Goal: Information Seeking & Learning: Learn about a topic

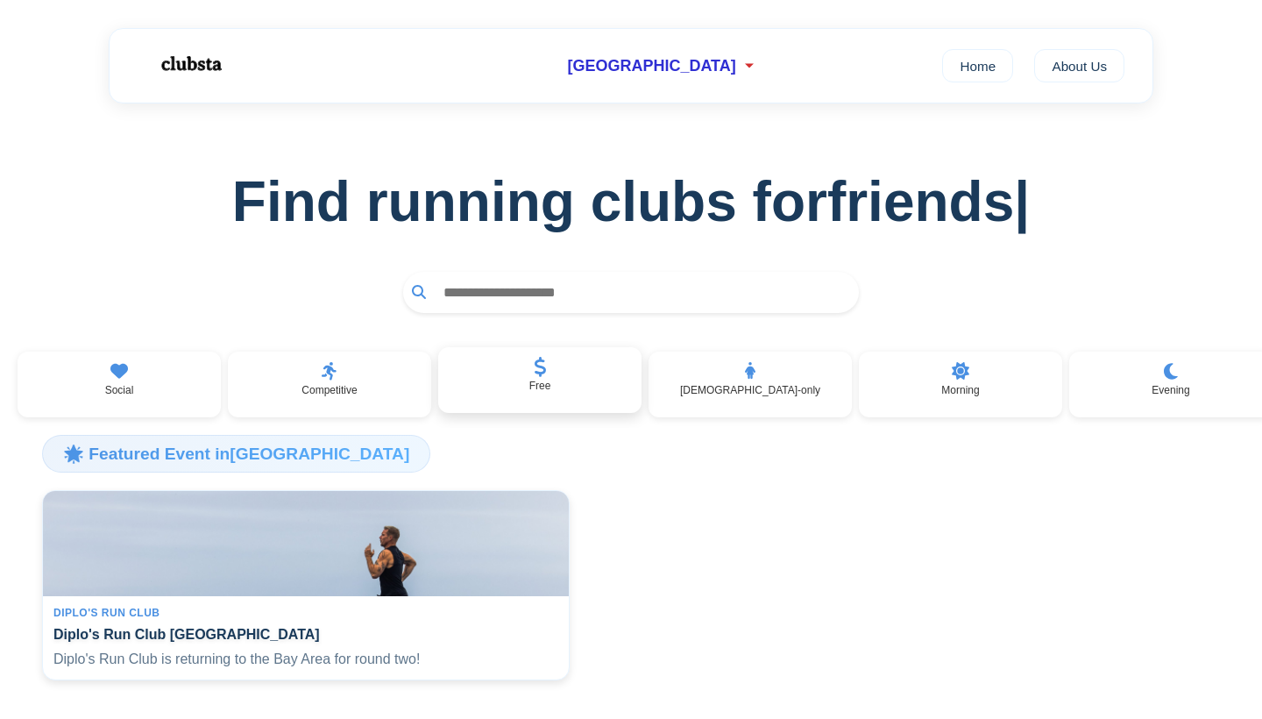
click at [531, 366] on div "Free" at bounding box center [539, 380] width 203 height 67
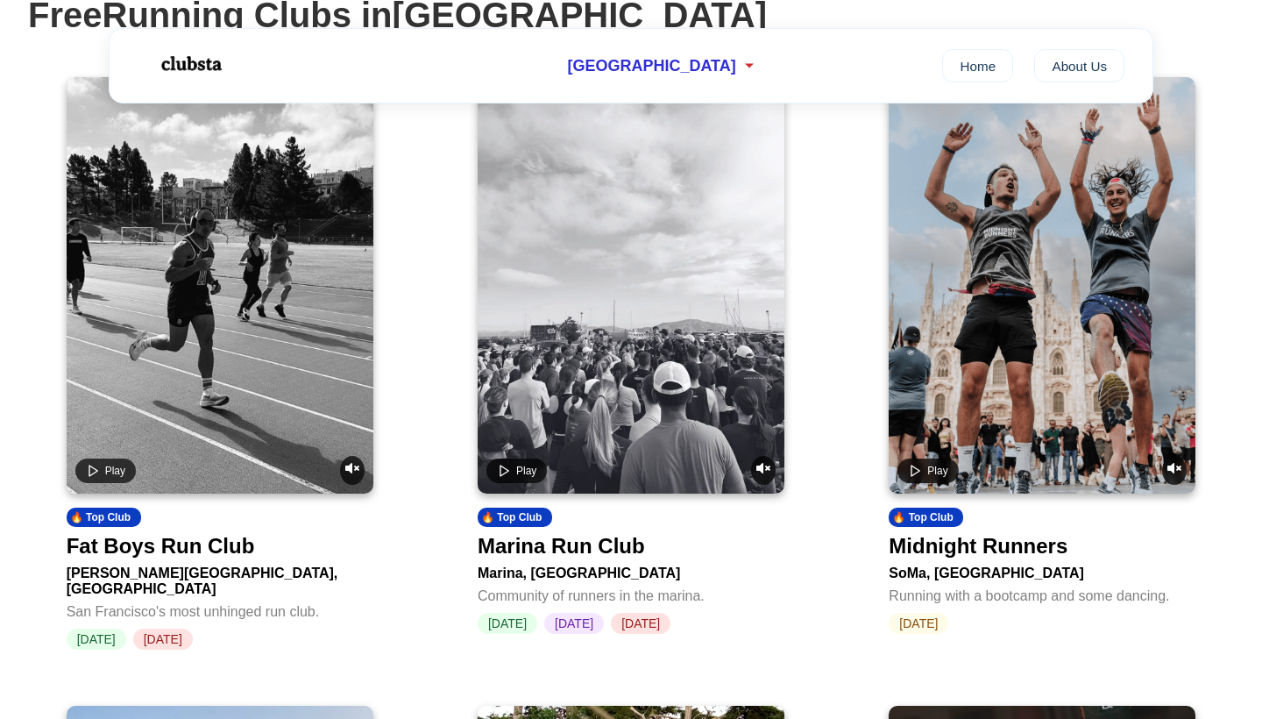
scroll to position [200, 0]
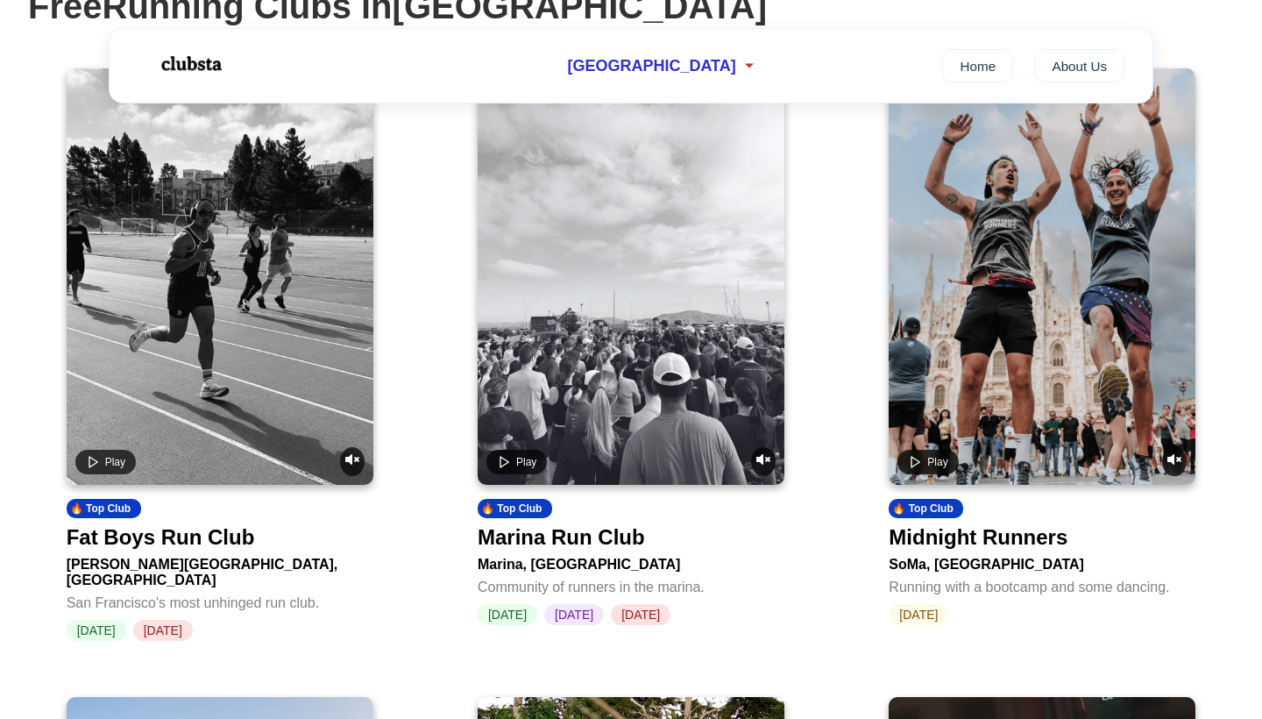
click at [224, 518] on link "Play 🔥 Top Club Fat Boys Run Club [PERSON_NAME][GEOGRAPHIC_DATA], [GEOGRAPHIC_D…" at bounding box center [220, 354] width 307 height 572
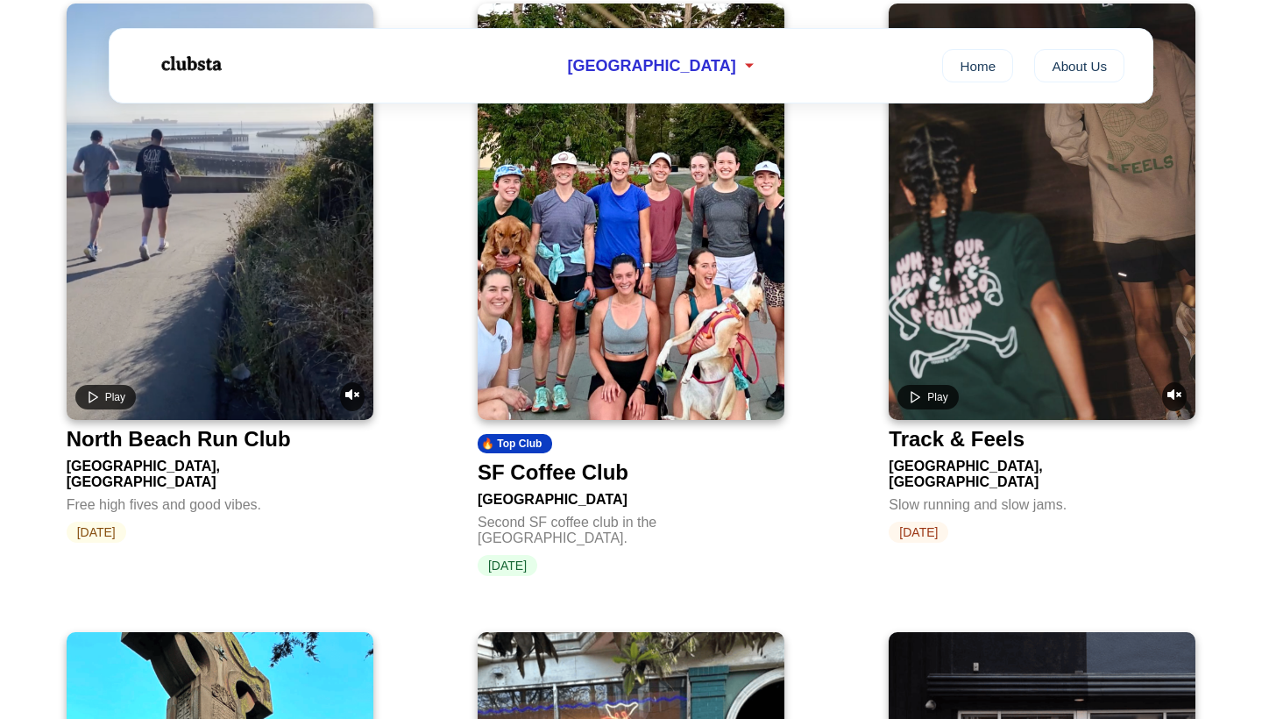
scroll to position [877, 0]
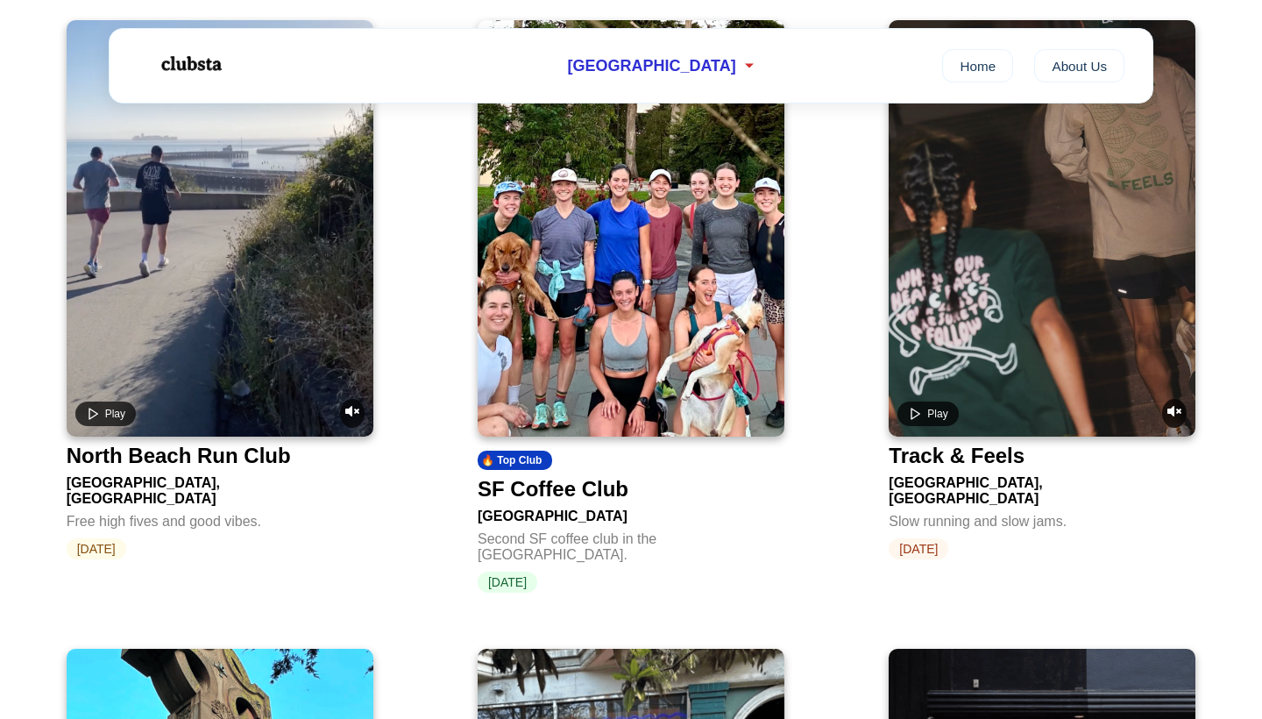
click at [1034, 376] on video at bounding box center [1042, 228] width 307 height 416
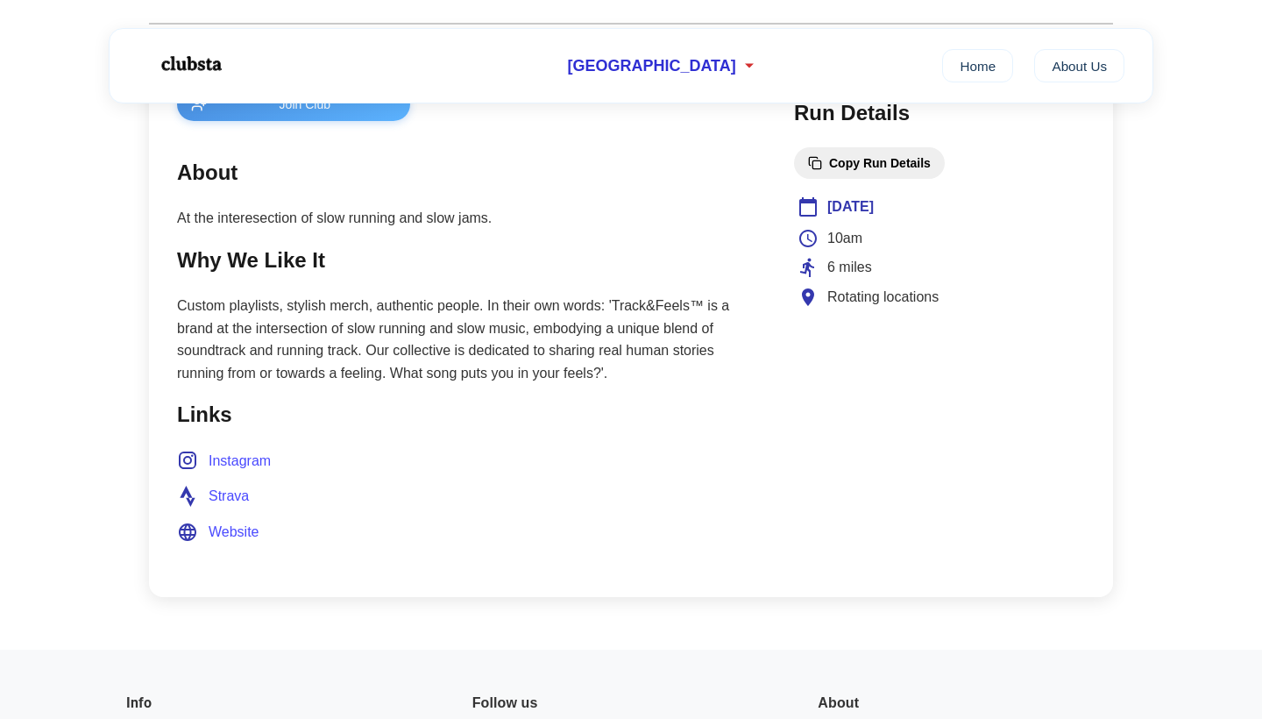
scroll to position [692, 0]
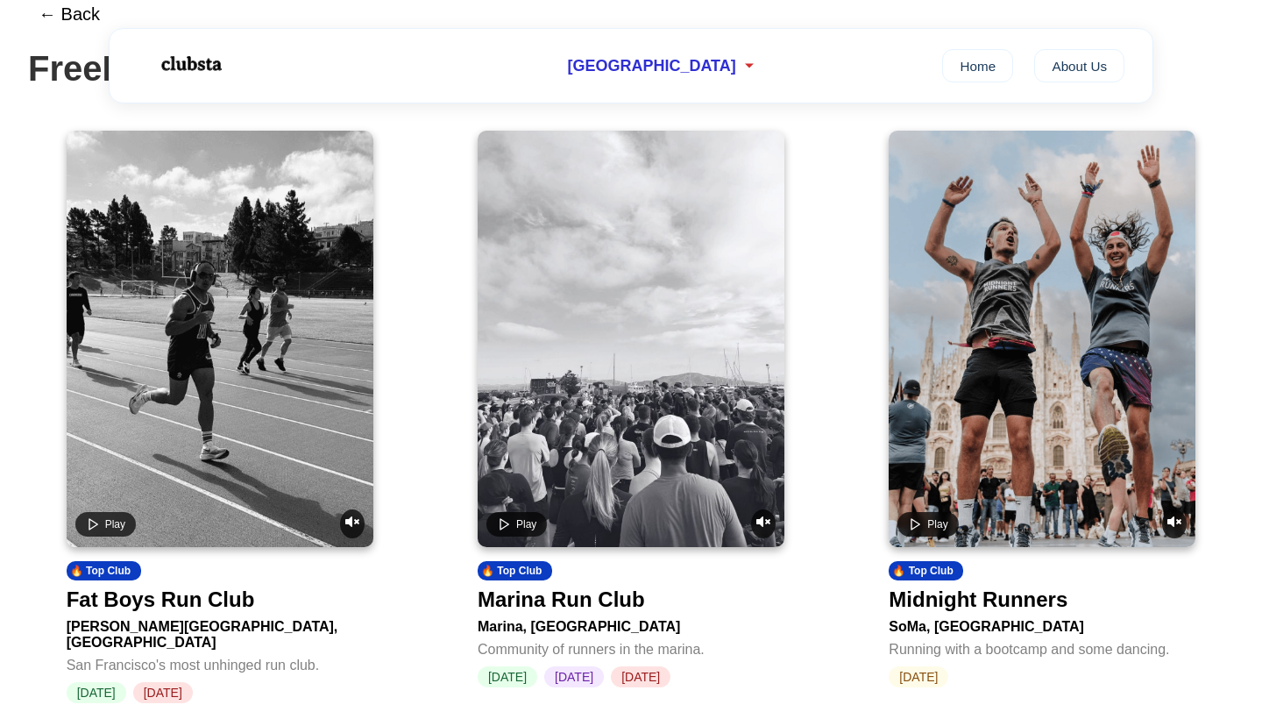
scroll to position [144, 0]
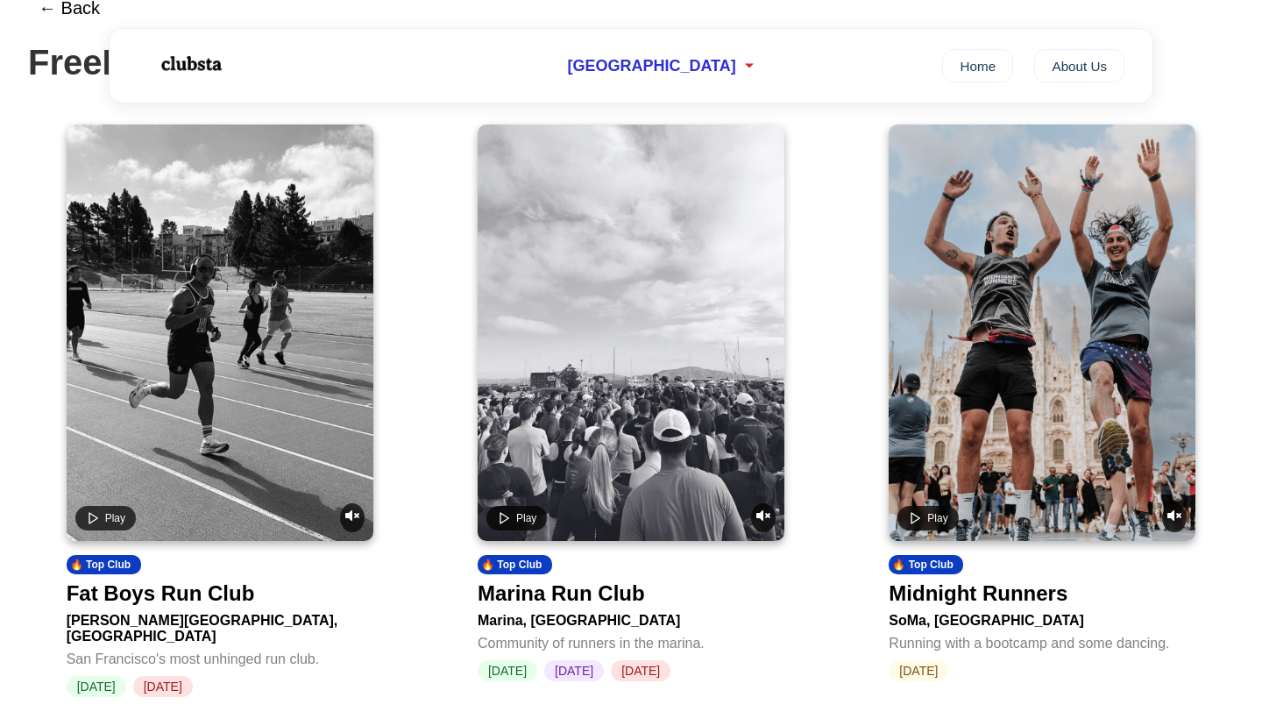
click at [671, 459] on video at bounding box center [631, 332] width 307 height 416
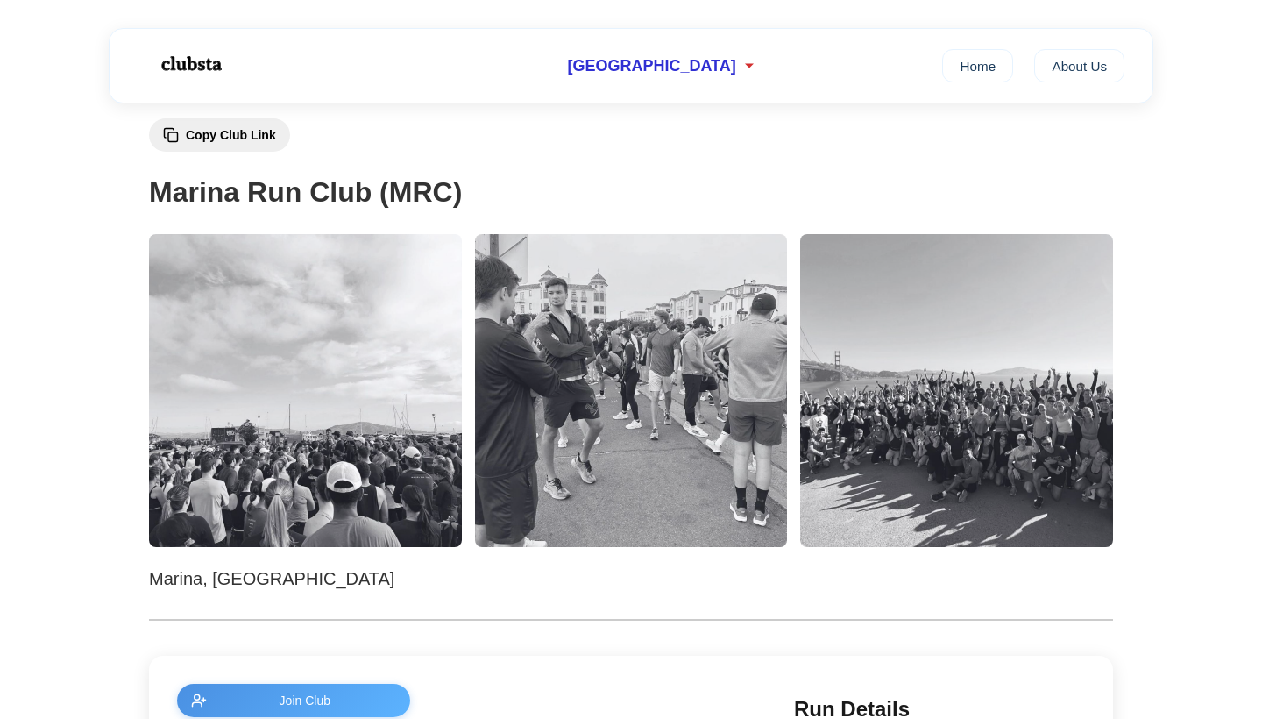
scroll to position [96, 0]
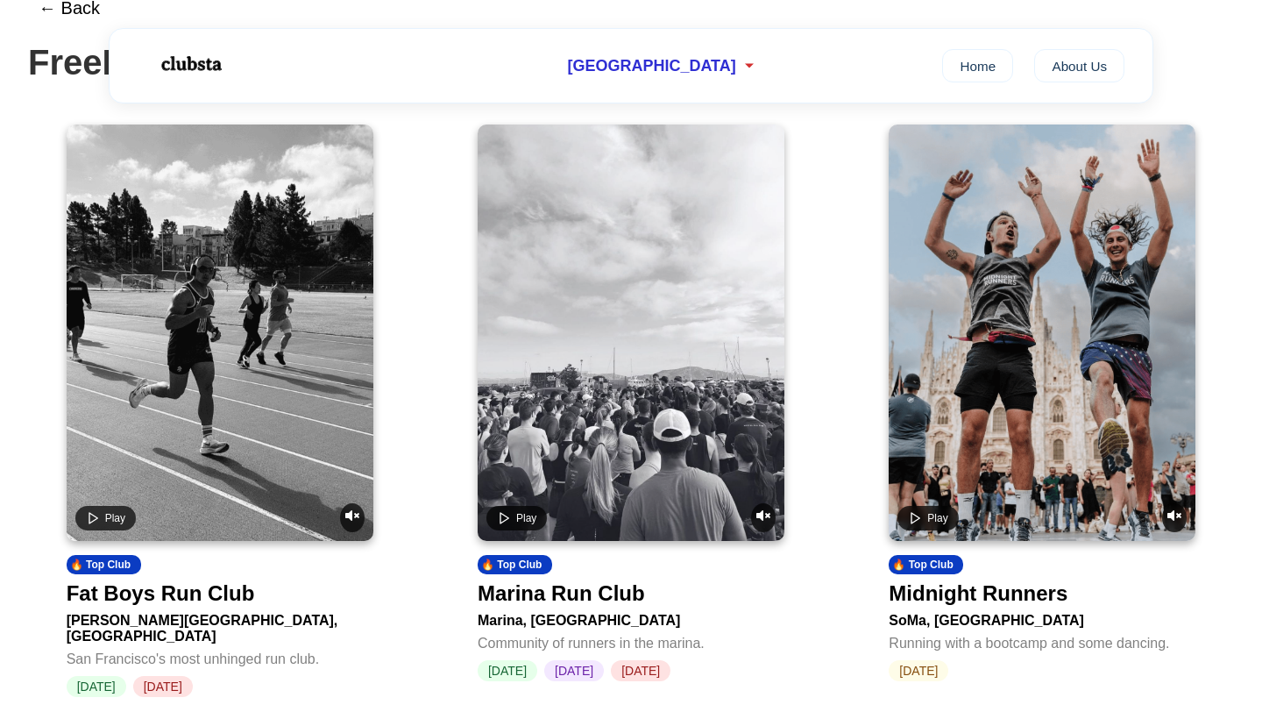
click at [1048, 399] on video at bounding box center [1042, 332] width 307 height 416
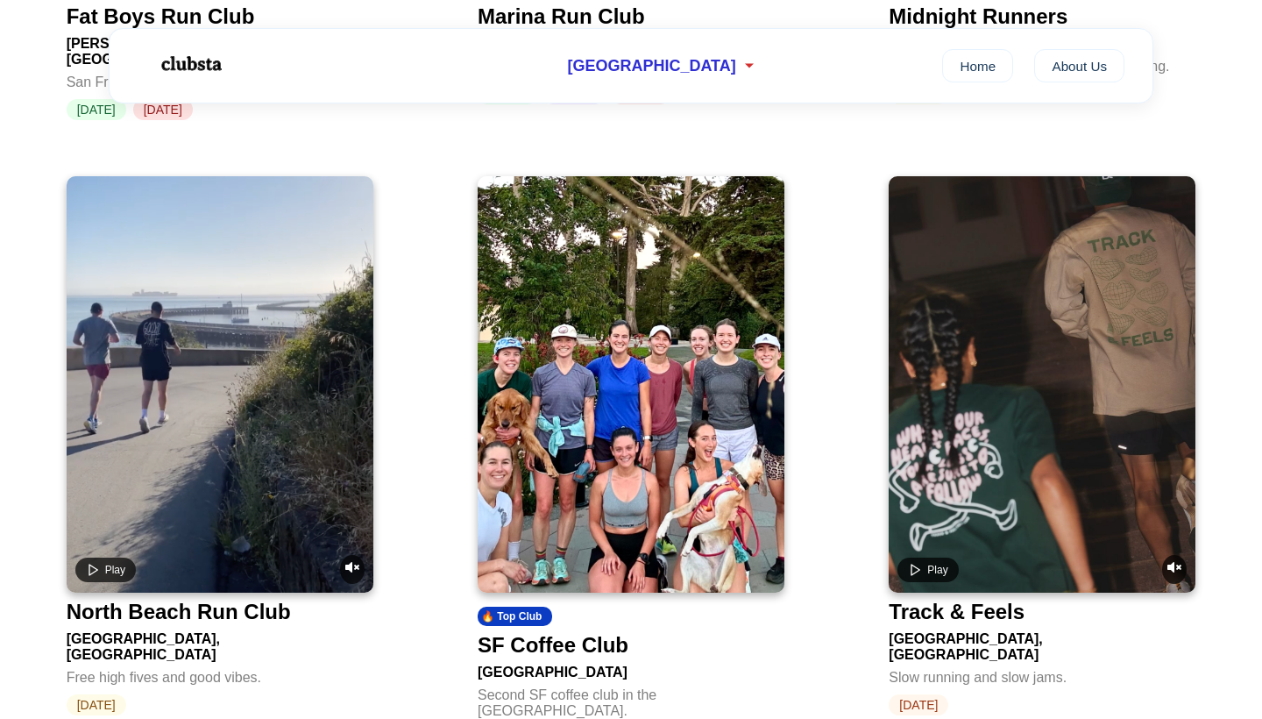
scroll to position [753, 0]
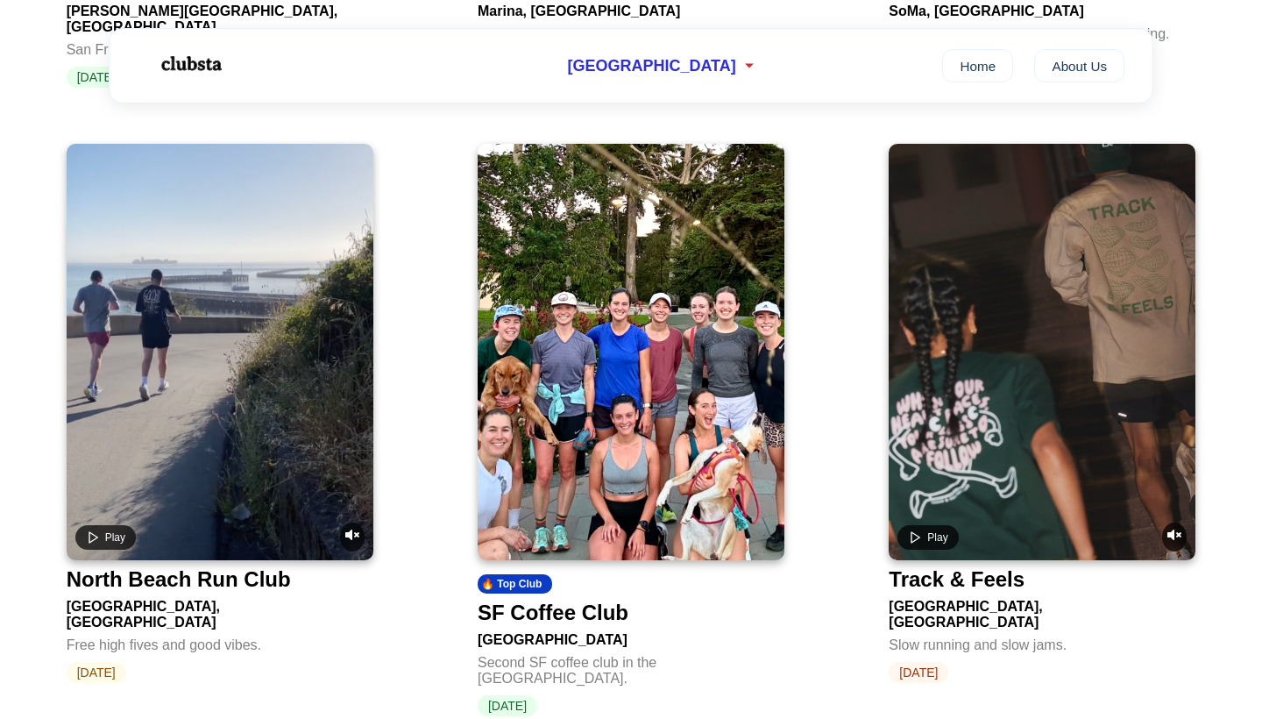
click at [671, 460] on img at bounding box center [631, 352] width 307 height 416
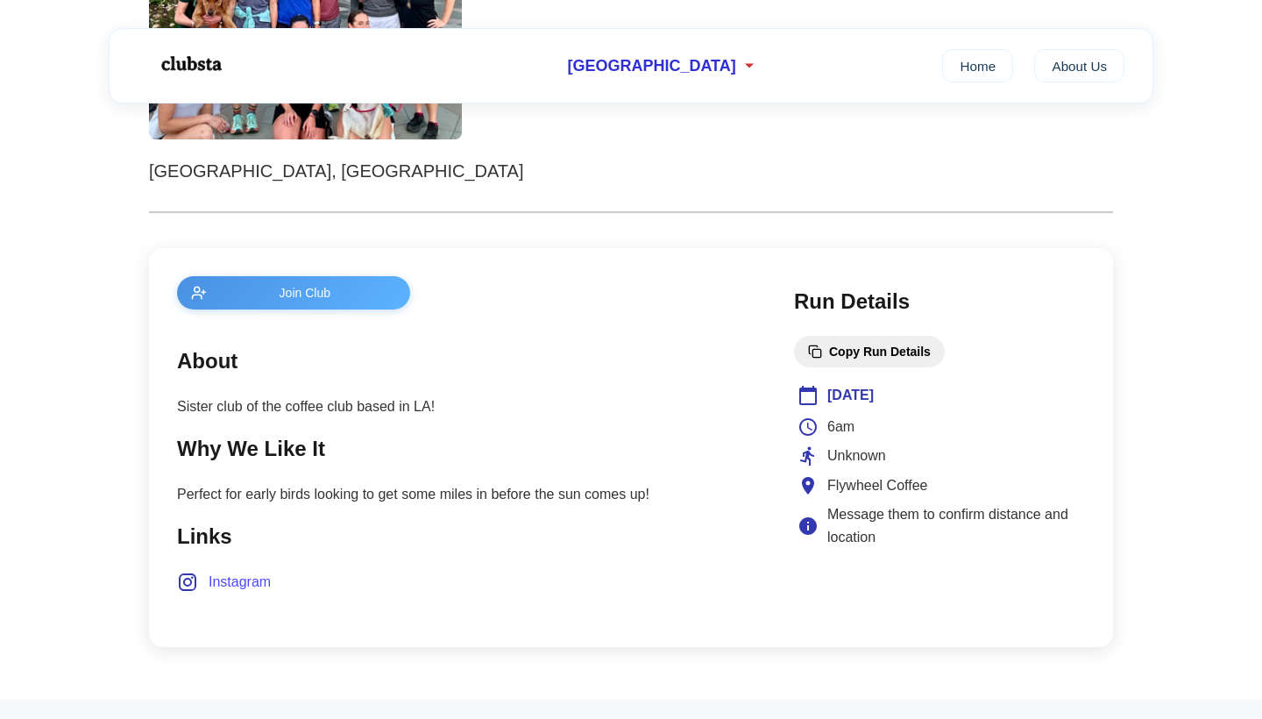
scroll to position [507, 0]
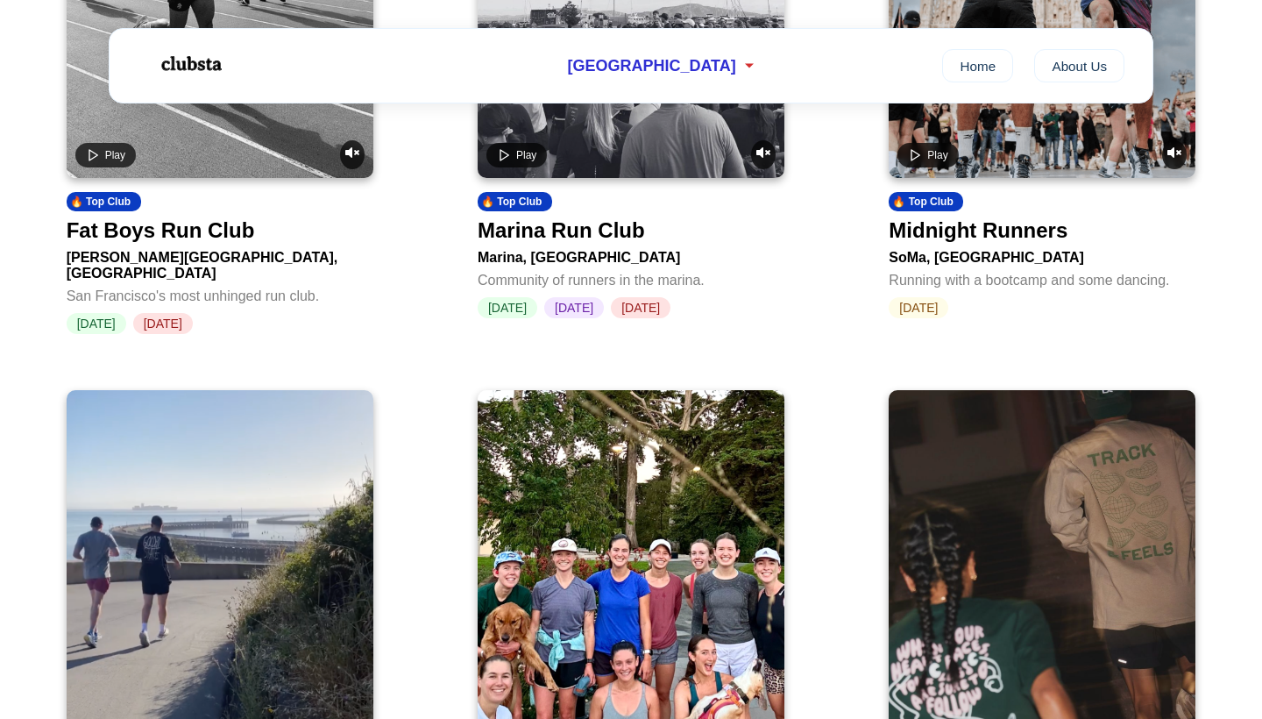
scroll to position [753, 0]
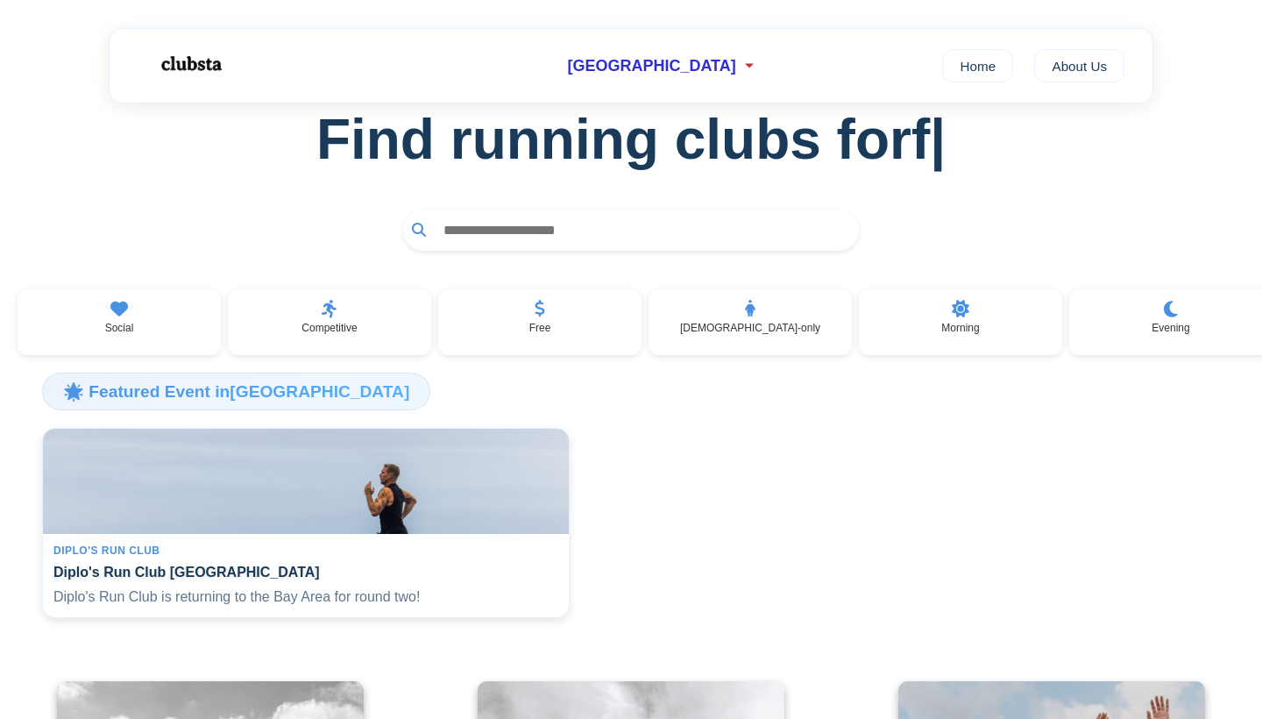
scroll to position [61, 0]
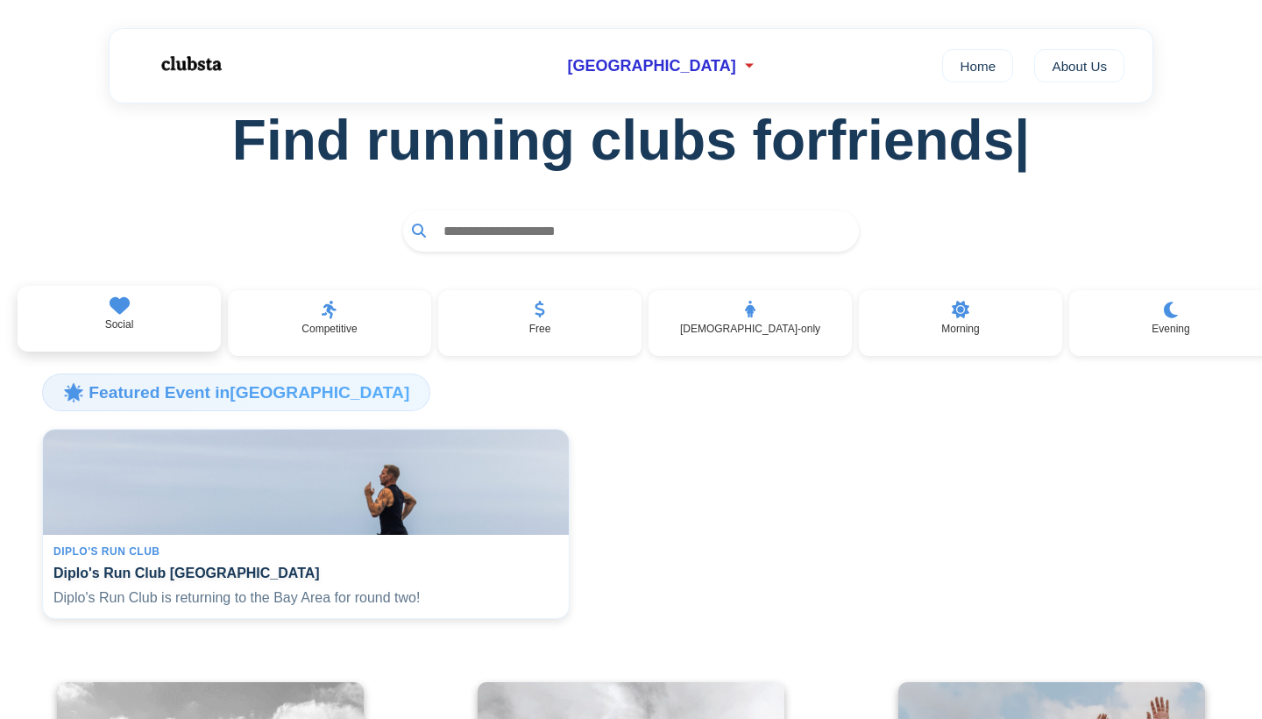
click at [117, 333] on div "Social" at bounding box center [119, 319] width 203 height 67
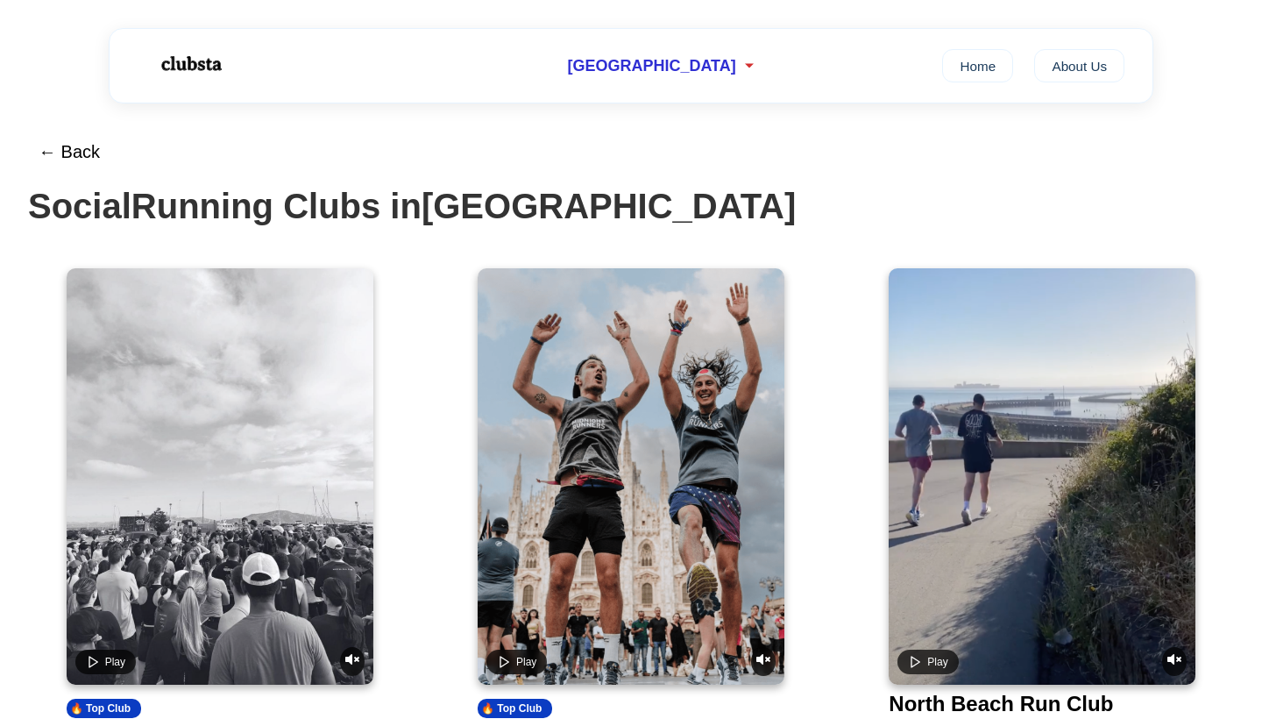
click at [1033, 557] on video at bounding box center [1042, 476] width 307 height 416
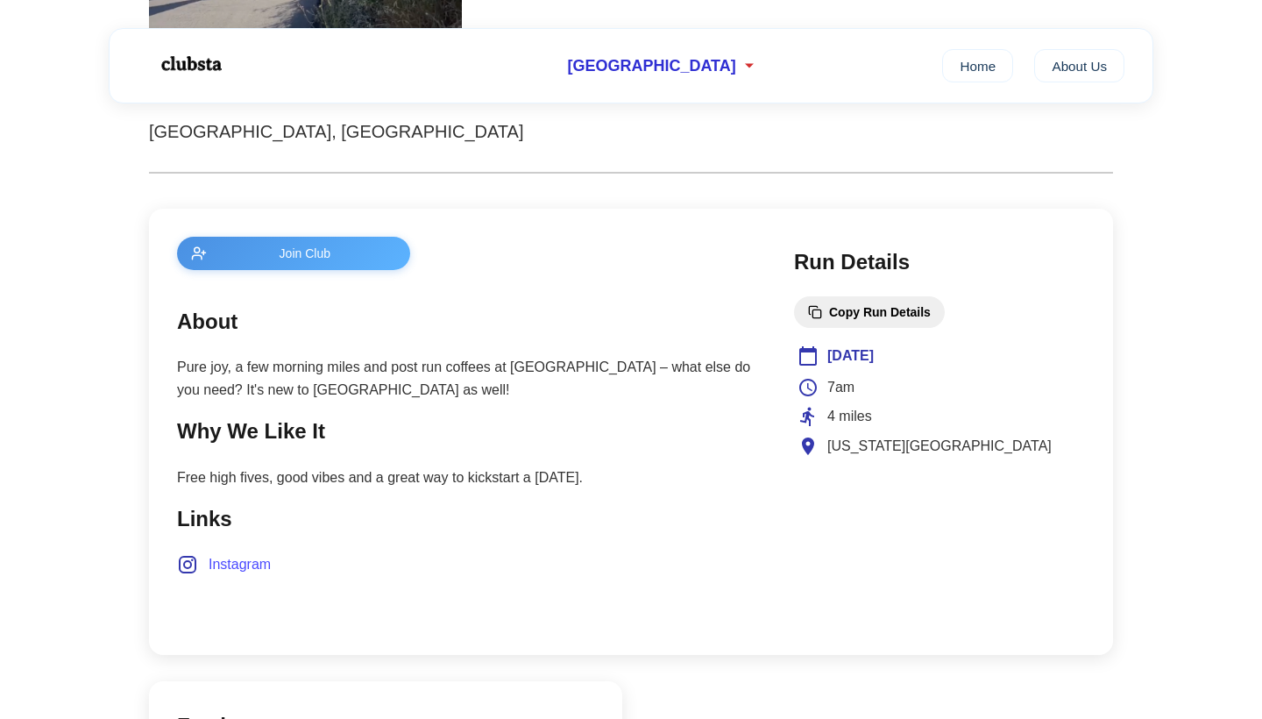
scroll to position [575, 0]
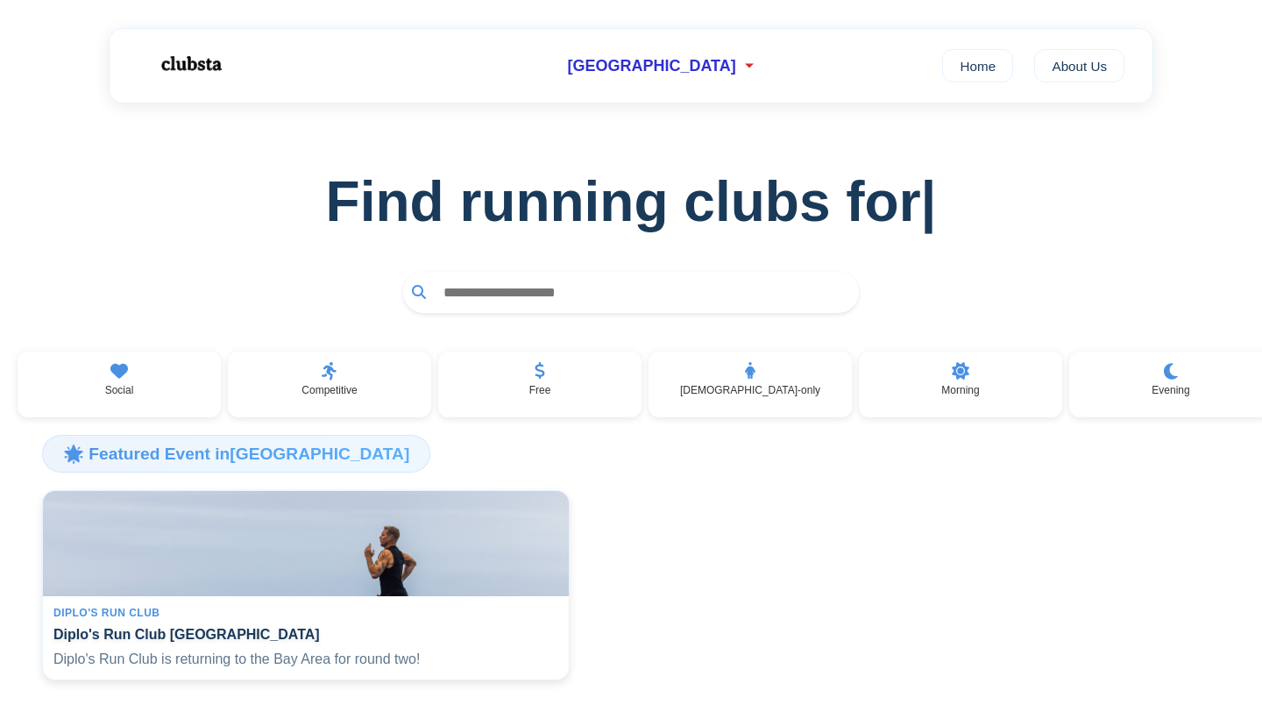
scroll to position [61, 0]
